Goal: Transaction & Acquisition: Purchase product/service

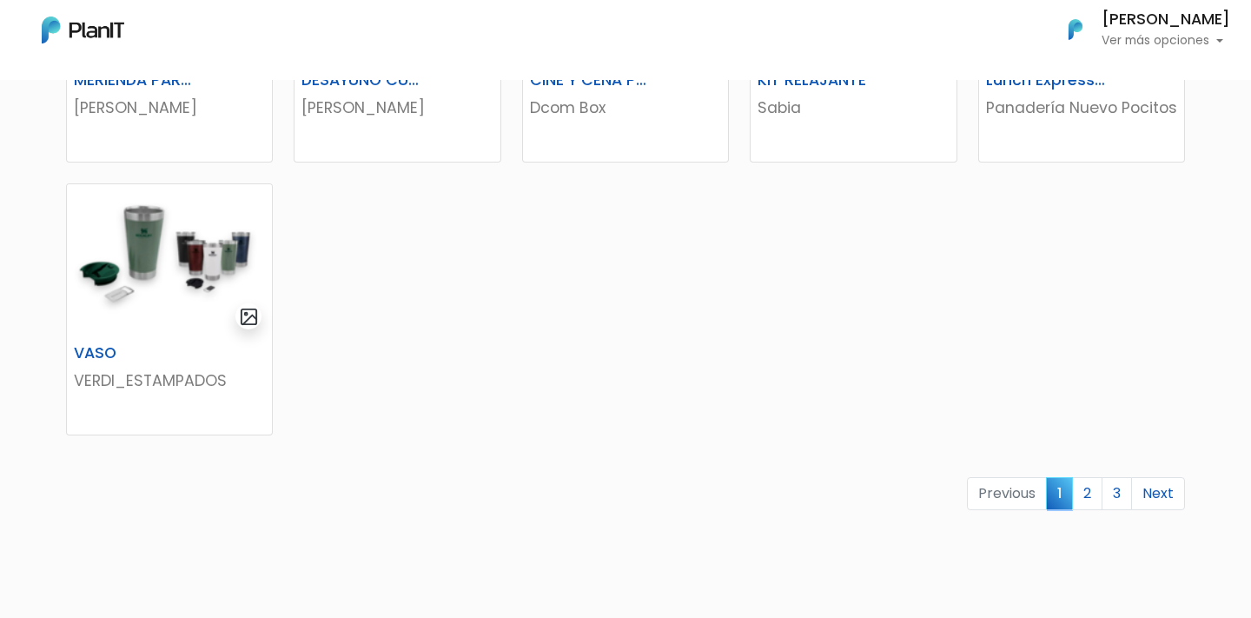
scroll to position [1210, 0]
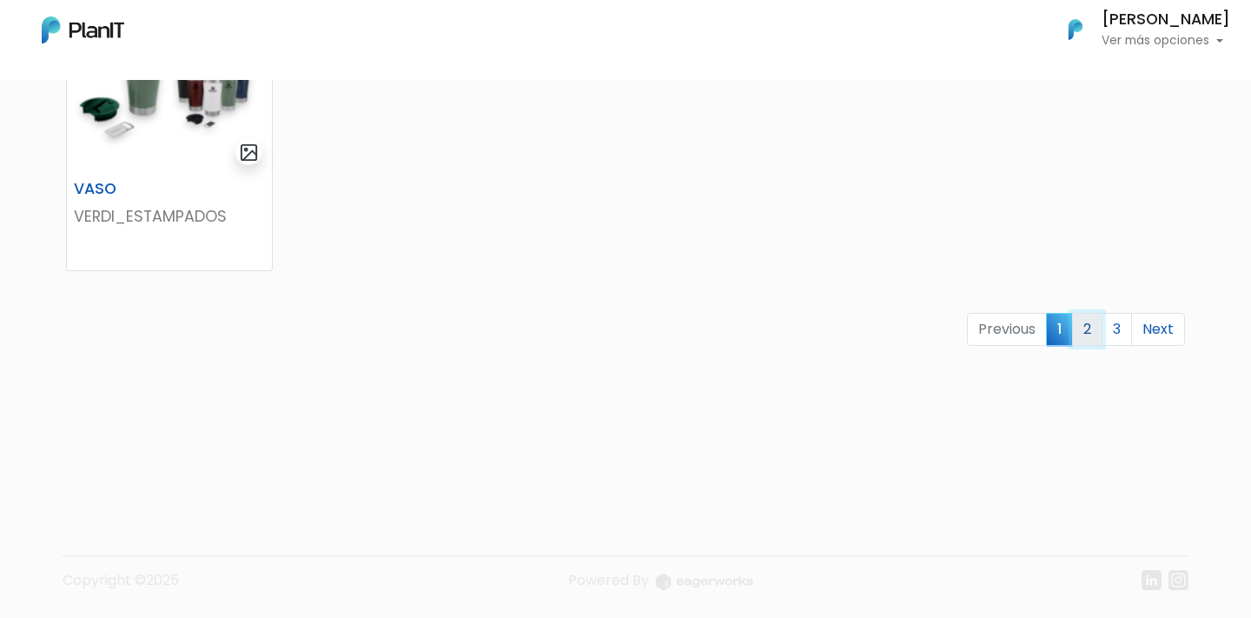
click at [1097, 334] on link "2" at bounding box center [1087, 329] width 30 height 33
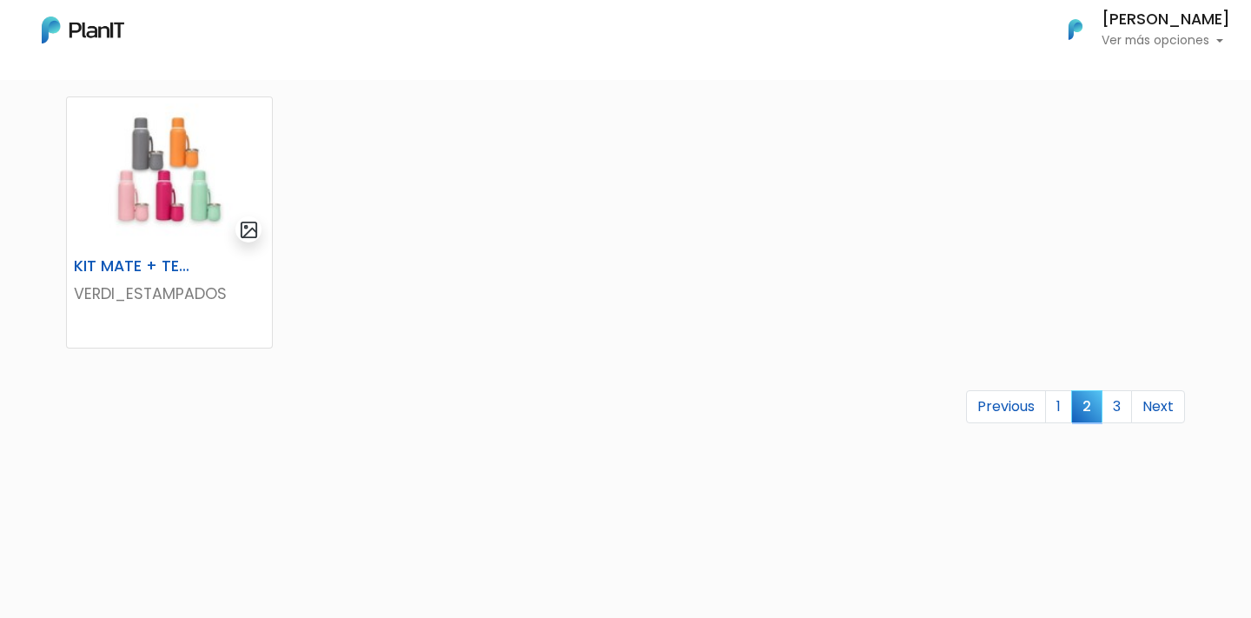
scroll to position [1153, 0]
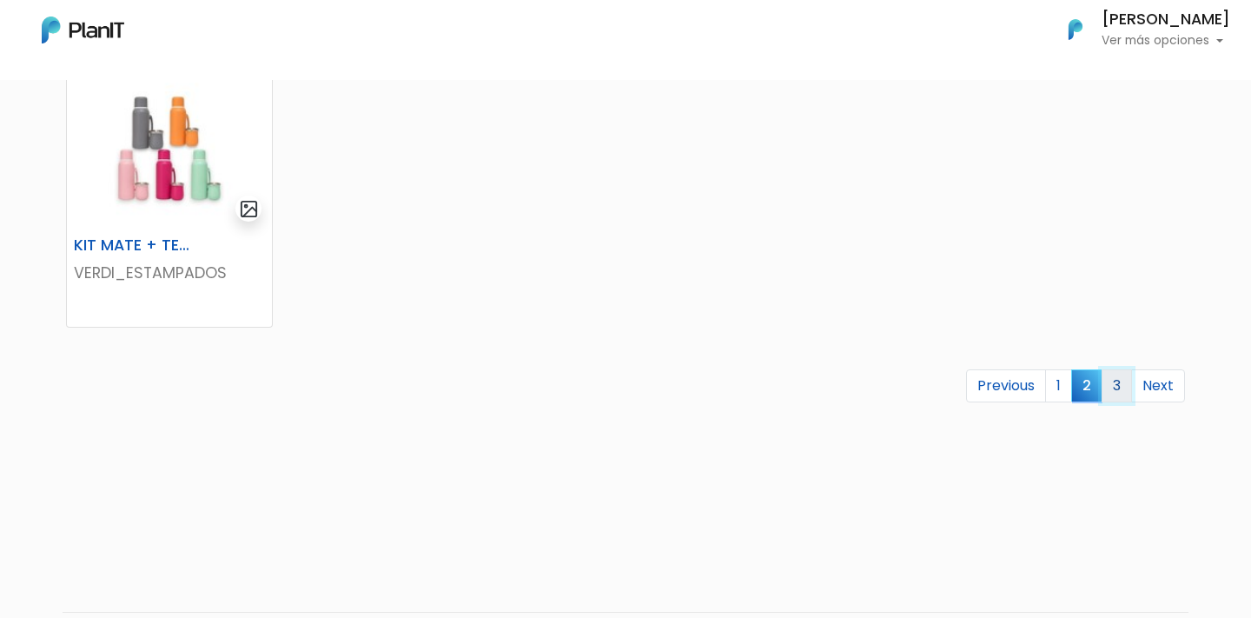
click at [1129, 388] on link "3" at bounding box center [1117, 385] width 30 height 33
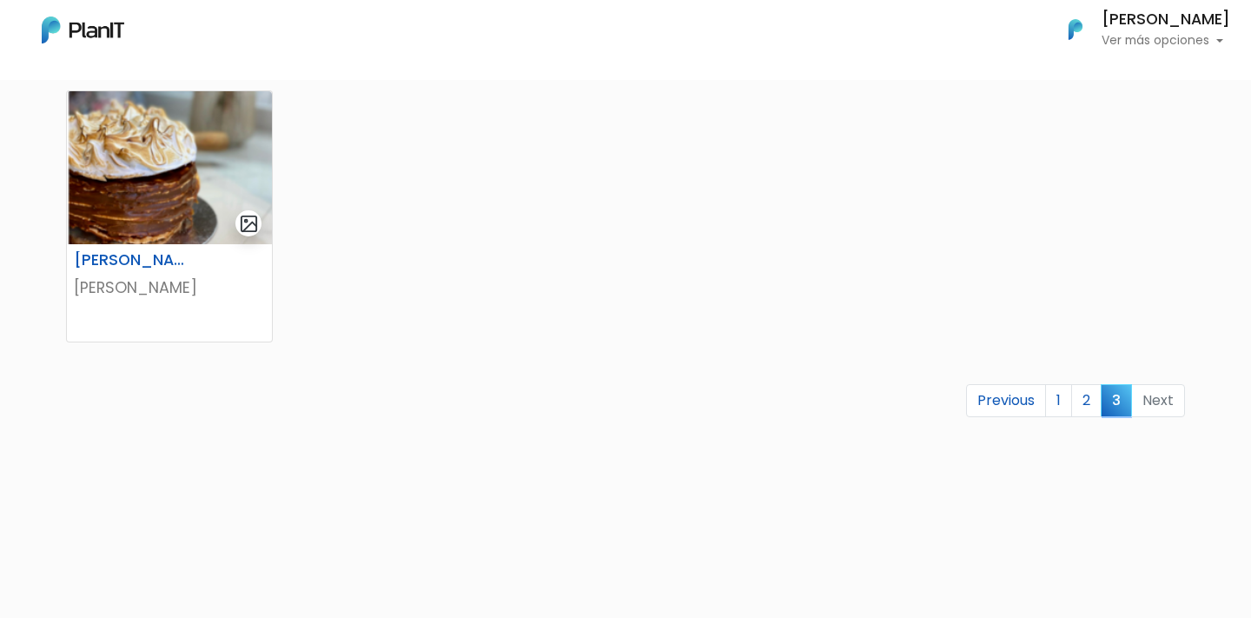
scroll to position [609, 0]
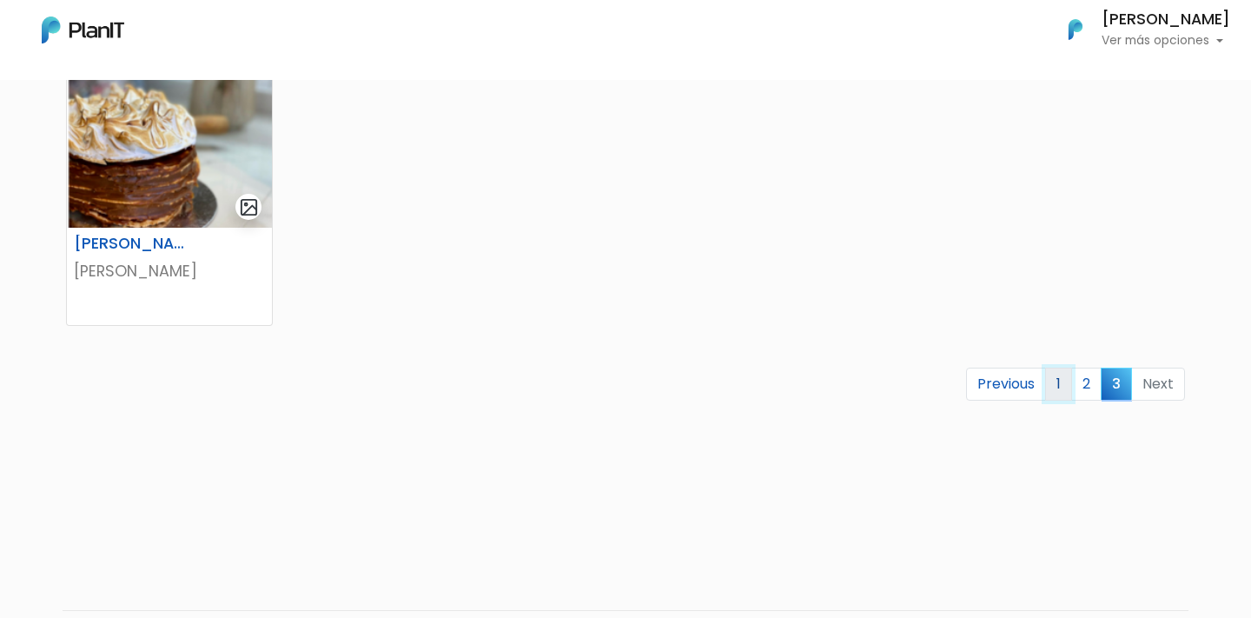
click at [1071, 392] on link "1" at bounding box center [1058, 384] width 27 height 33
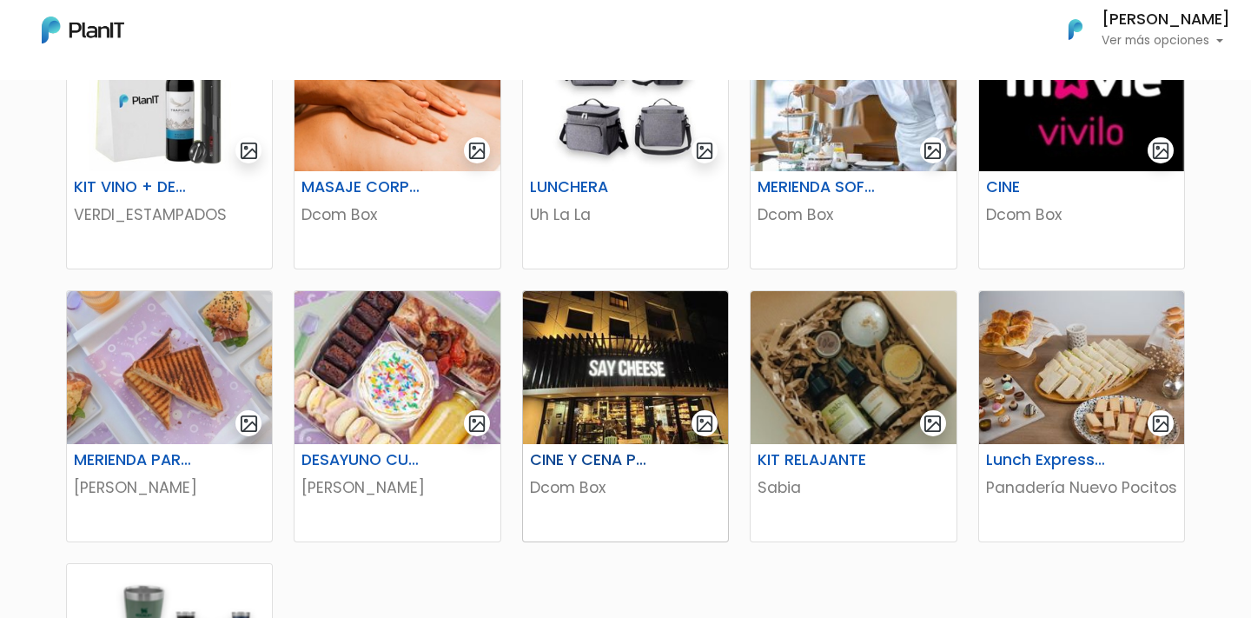
scroll to position [672, 0]
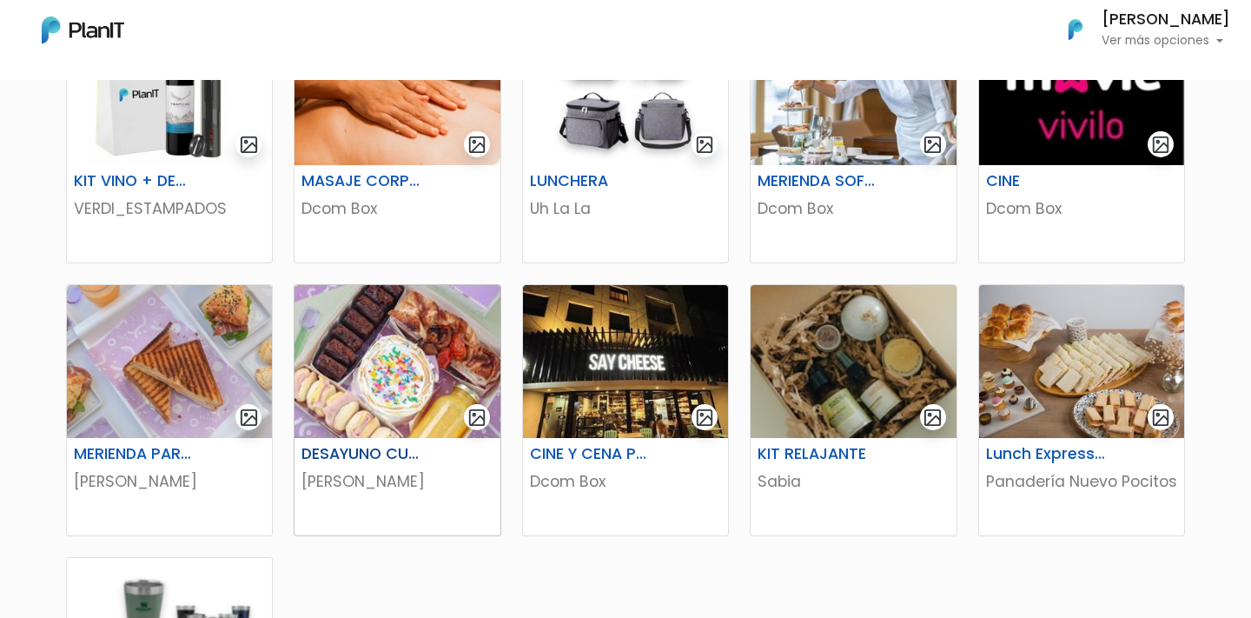
click at [454, 361] on img at bounding box center [397, 361] width 205 height 153
